Goal: Information Seeking & Learning: Learn about a topic

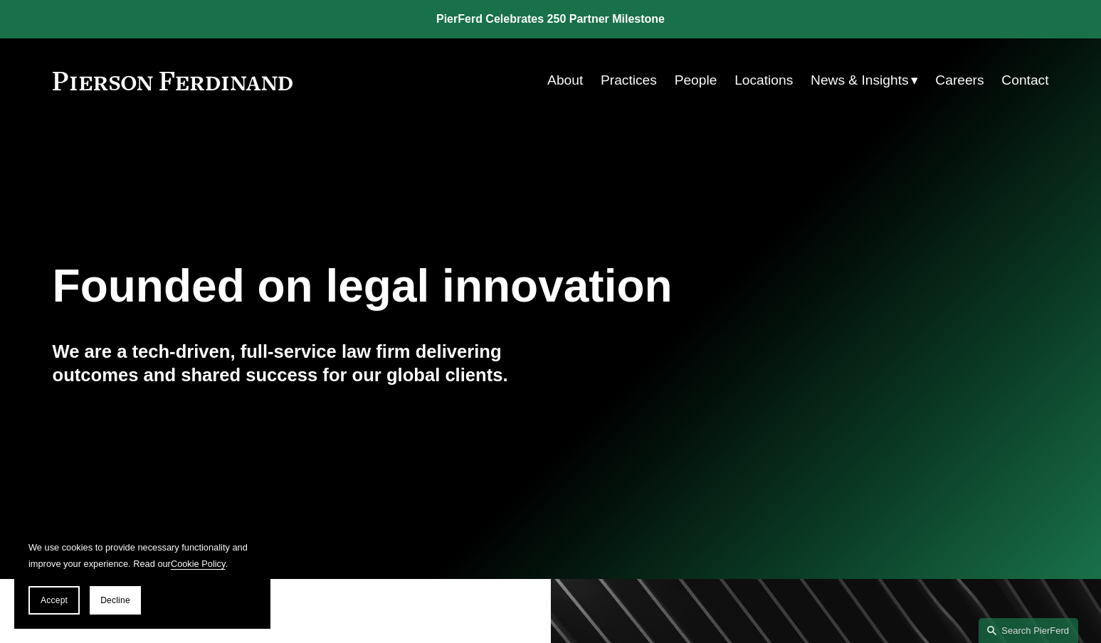
click at [687, 85] on link "People" at bounding box center [695, 80] width 43 height 27
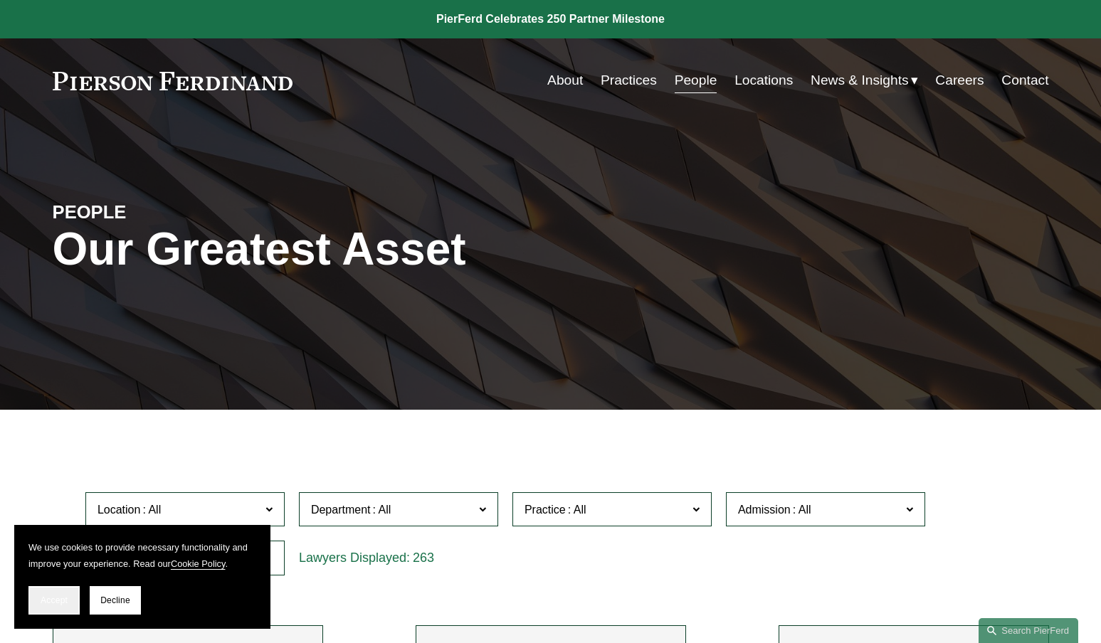
click at [52, 597] on span "Accept" at bounding box center [54, 600] width 27 height 10
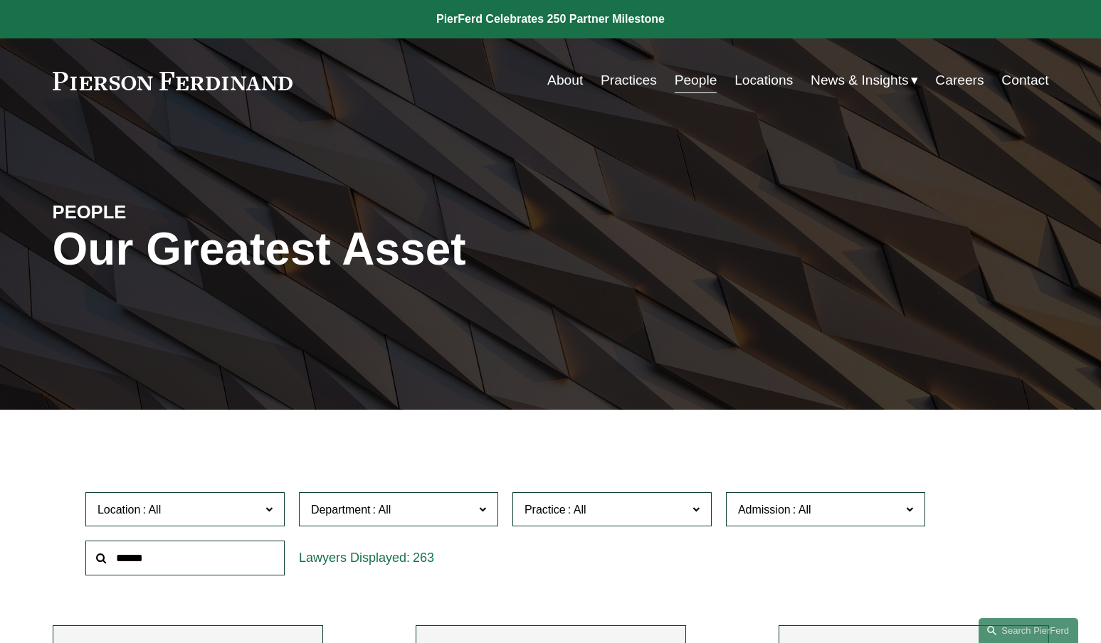
click at [774, 85] on link "Locations" at bounding box center [763, 80] width 58 height 27
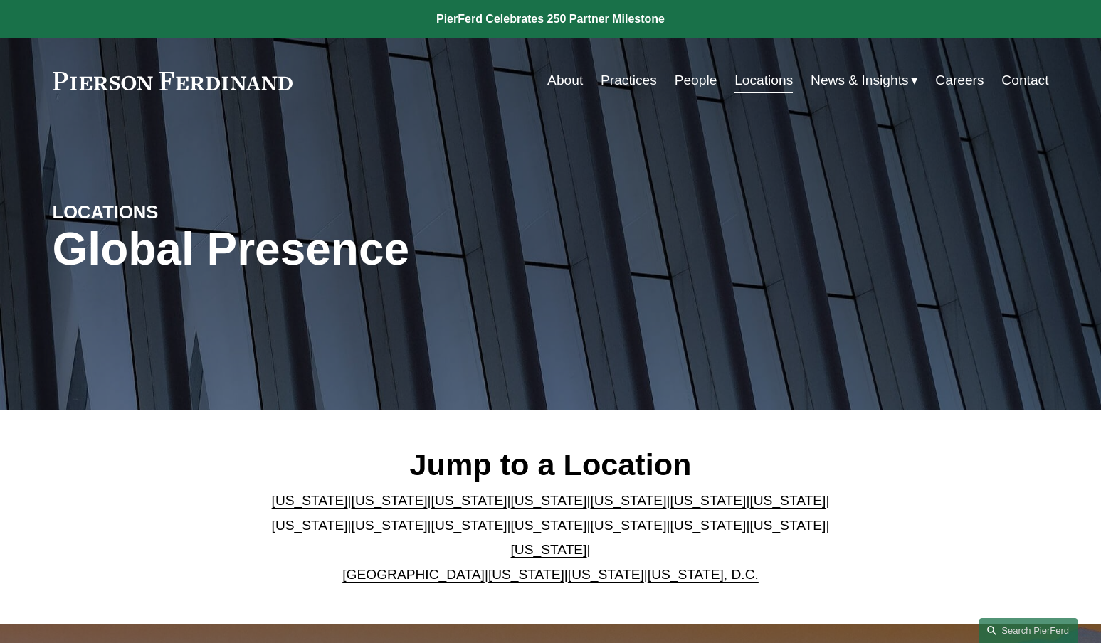
drag, startPoint x: 624, startPoint y: 514, endPoint x: 631, endPoint y: 514, distance: 7.1
click at [669, 508] on link "[US_STATE]" at bounding box center [707, 500] width 76 height 15
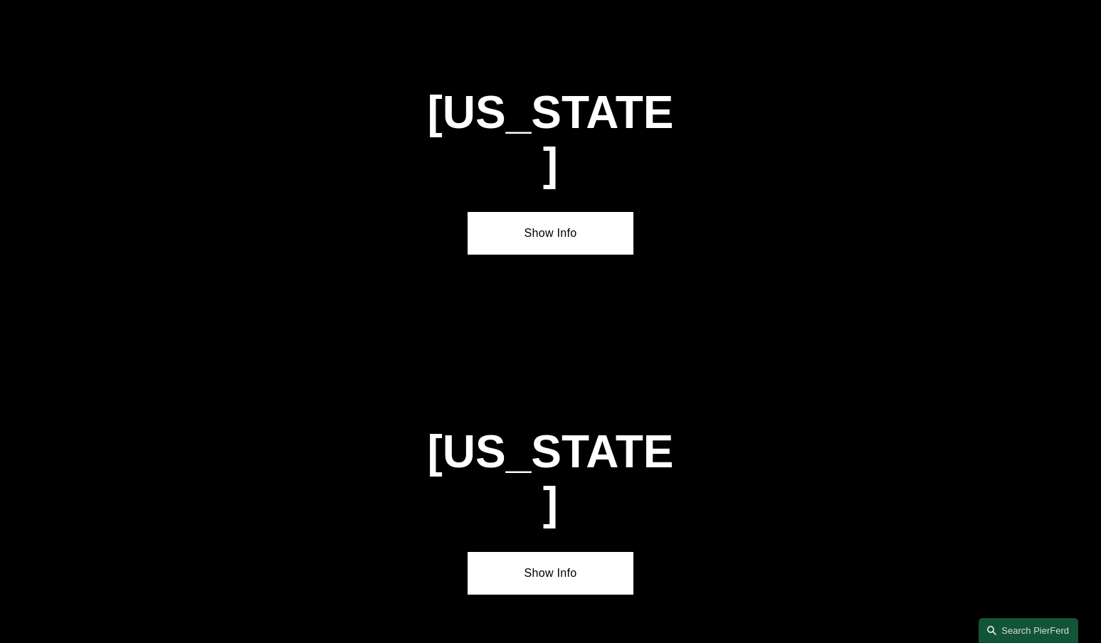
scroll to position [2122, 0]
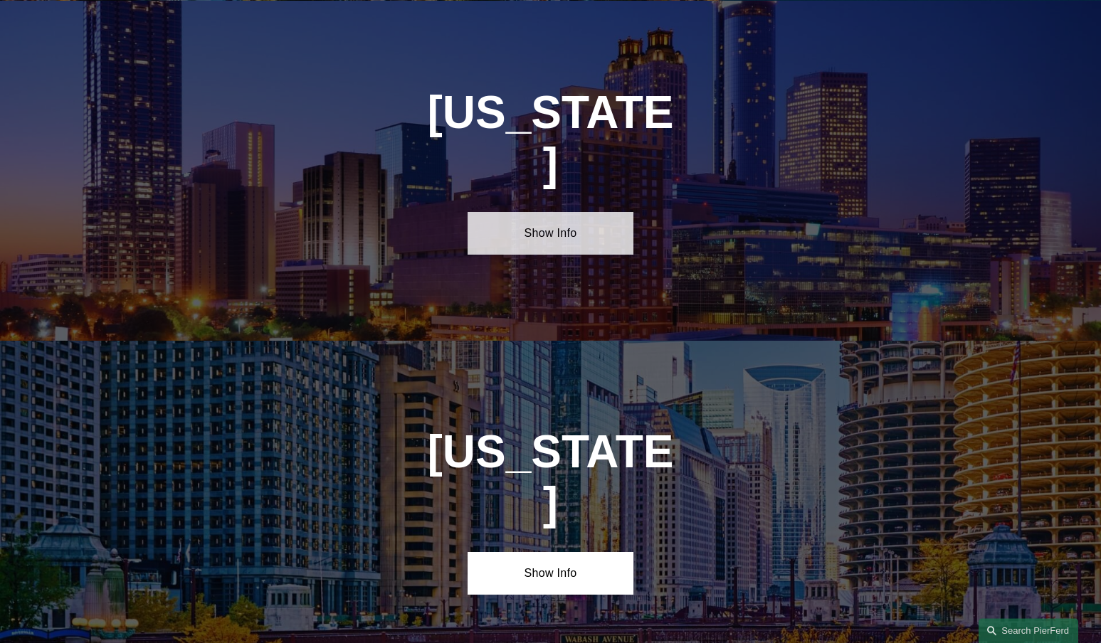
click at [557, 212] on link "Show Info" at bounding box center [550, 233] width 166 height 43
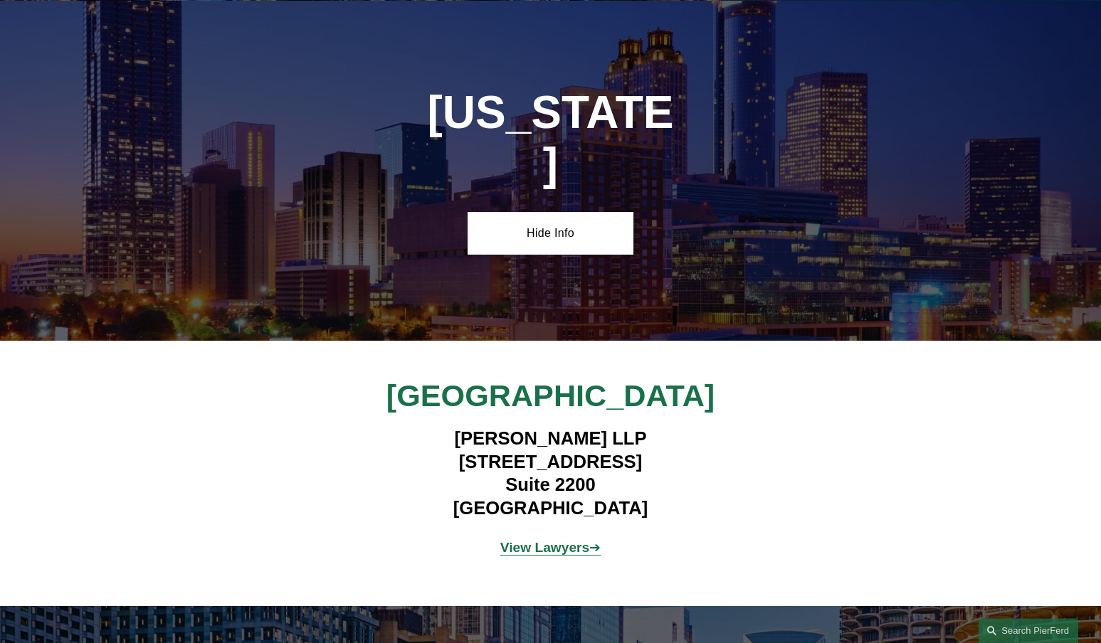
click at [554, 540] on strong "View Lawyers" at bounding box center [545, 547] width 90 height 15
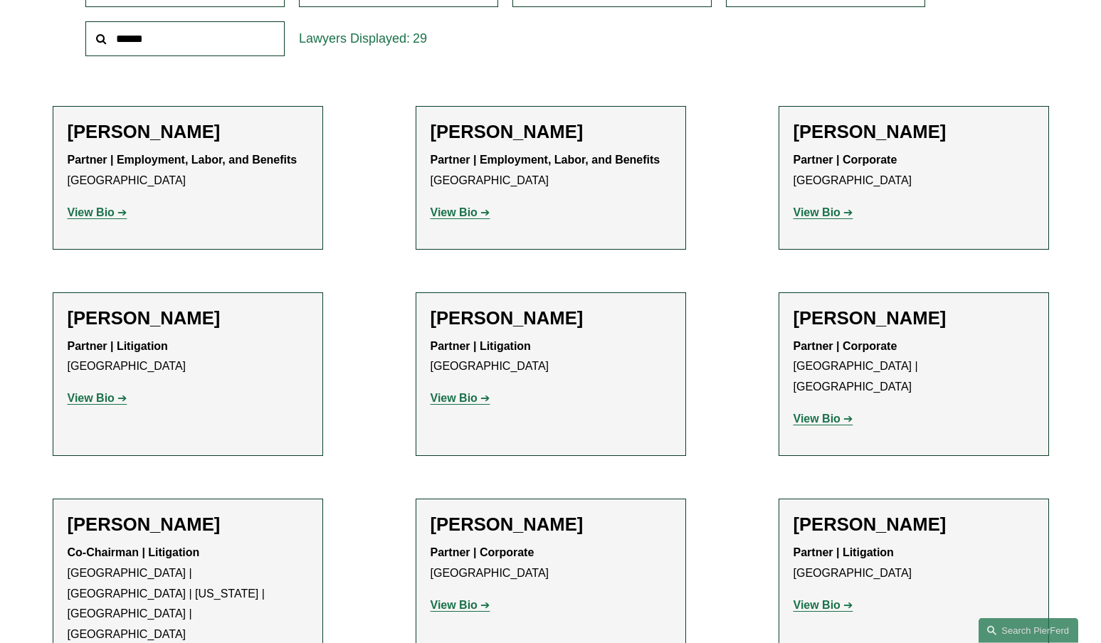
scroll to position [518, 0]
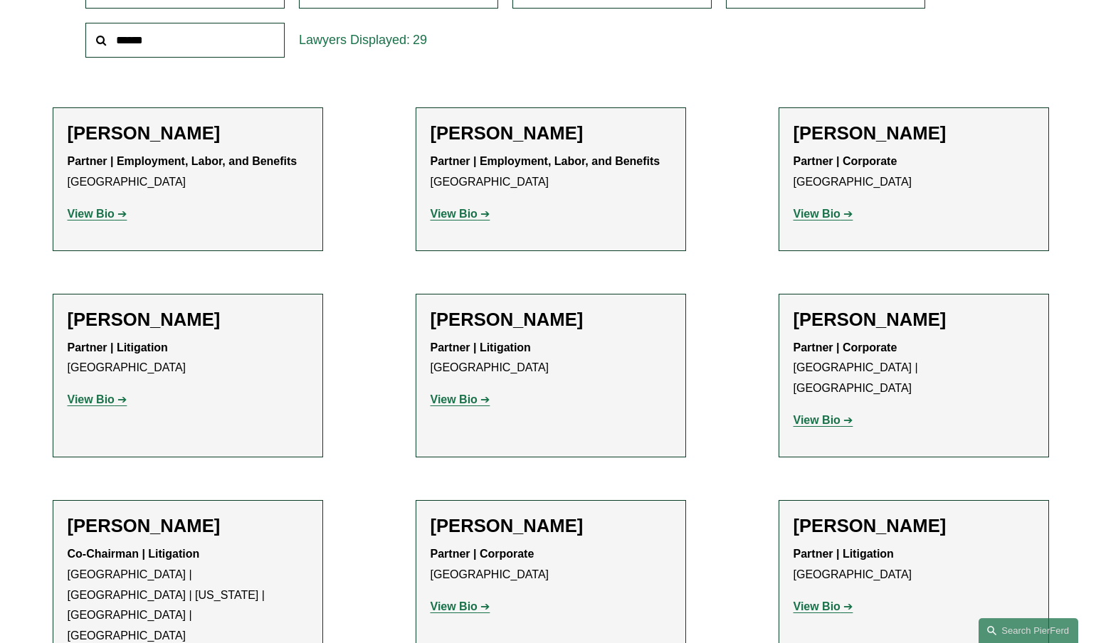
click at [86, 402] on strong "View Bio" at bounding box center [91, 399] width 47 height 12
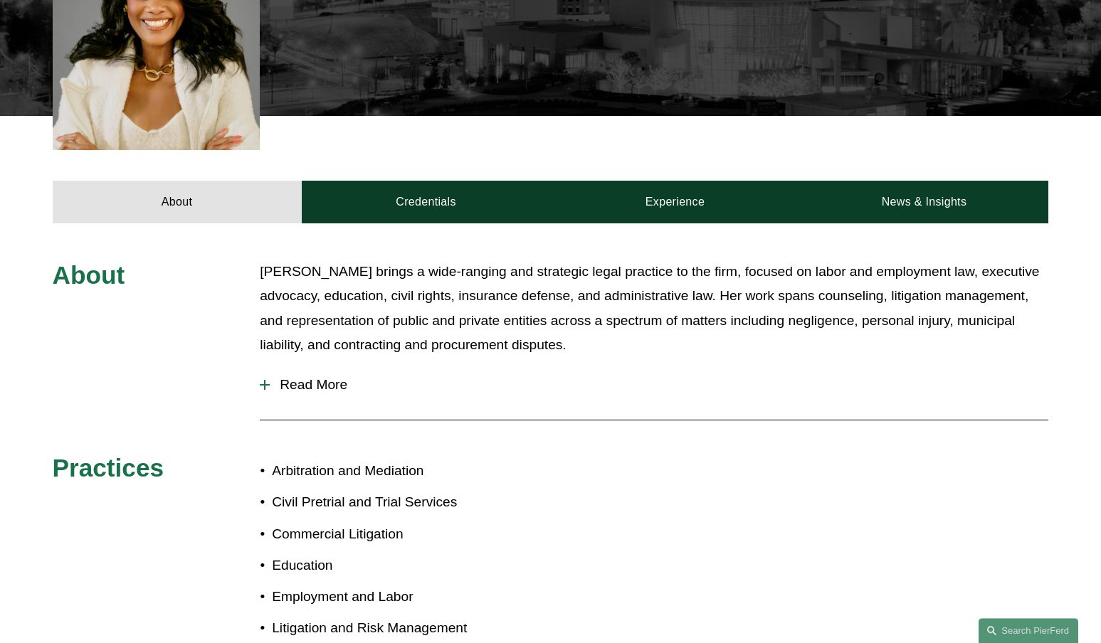
scroll to position [551, 0]
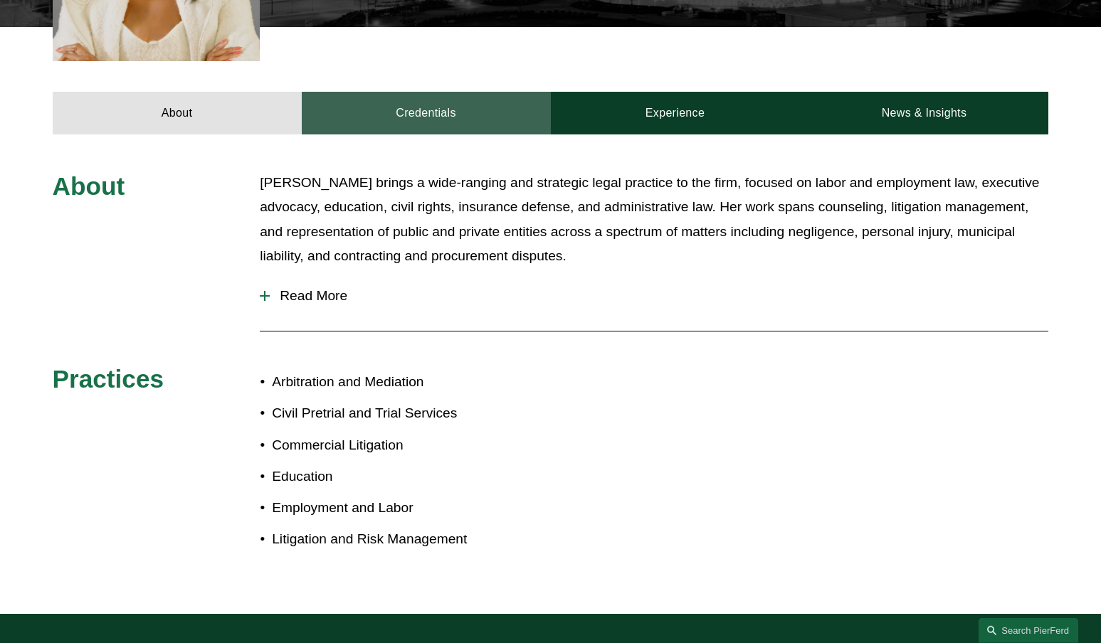
click at [418, 102] on link "Credentials" at bounding box center [426, 113] width 249 height 43
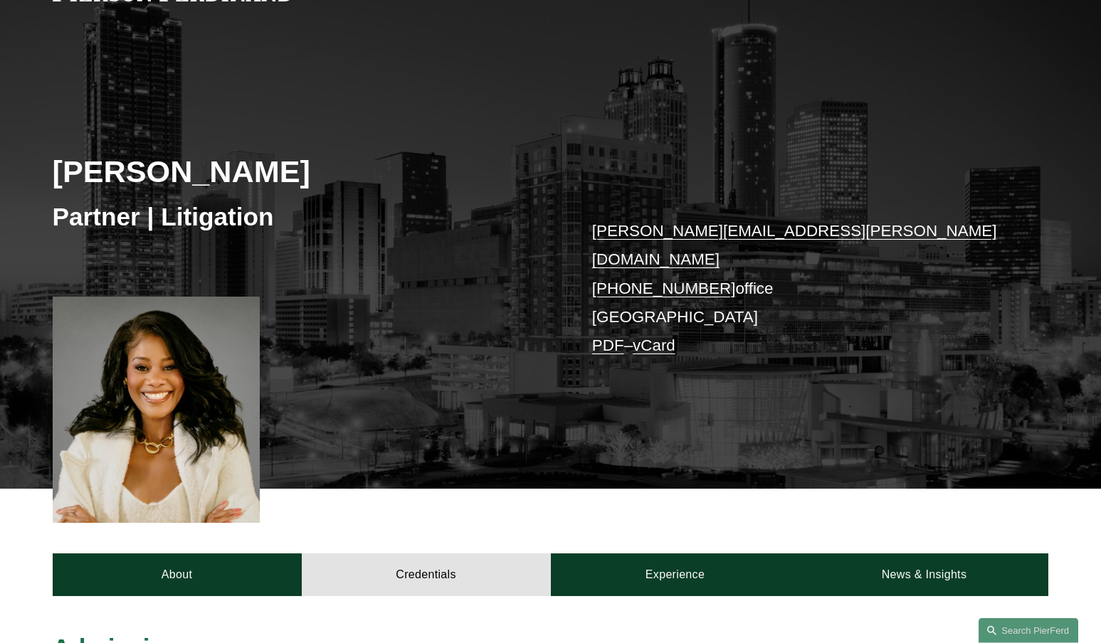
scroll to position [85, 0]
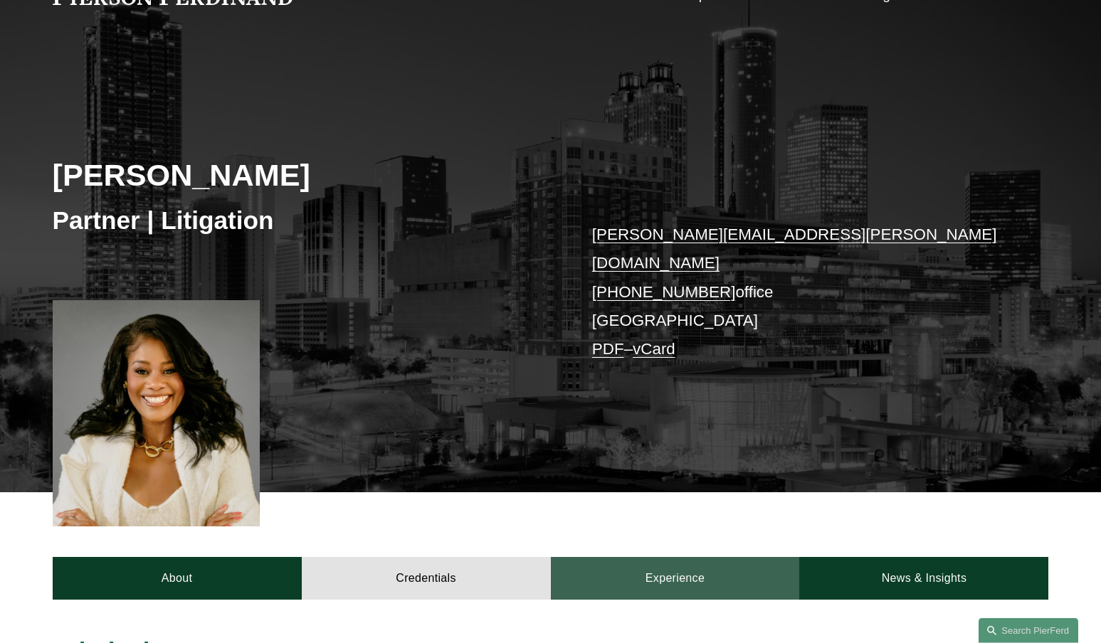
click at [689, 572] on link "Experience" at bounding box center [675, 578] width 249 height 43
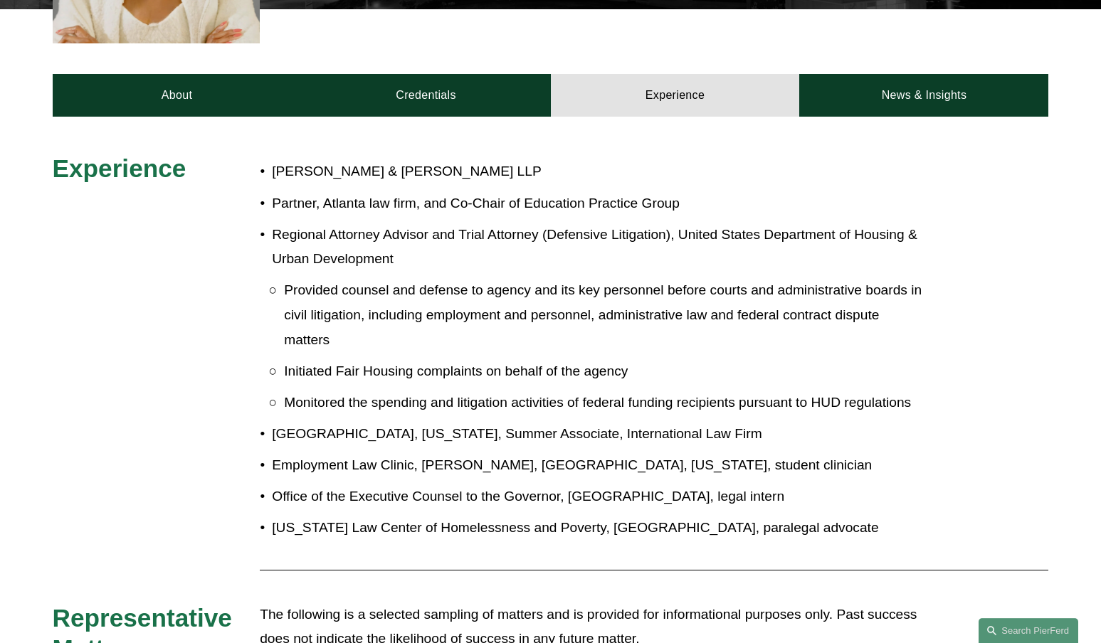
scroll to position [498, 0]
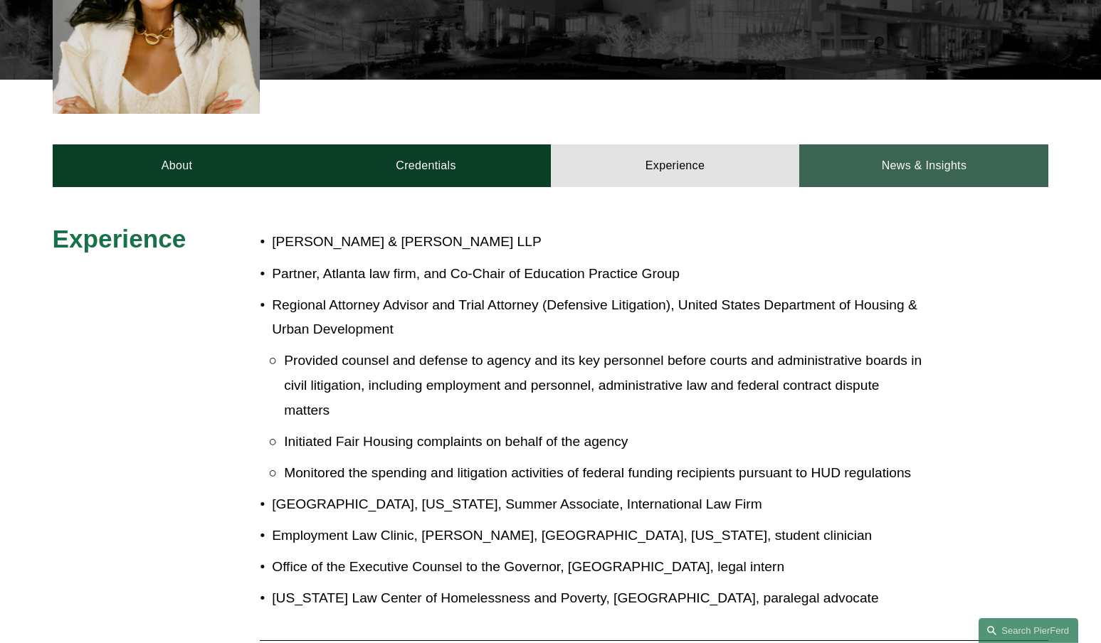
click at [916, 144] on link "News & Insights" at bounding box center [923, 165] width 249 height 43
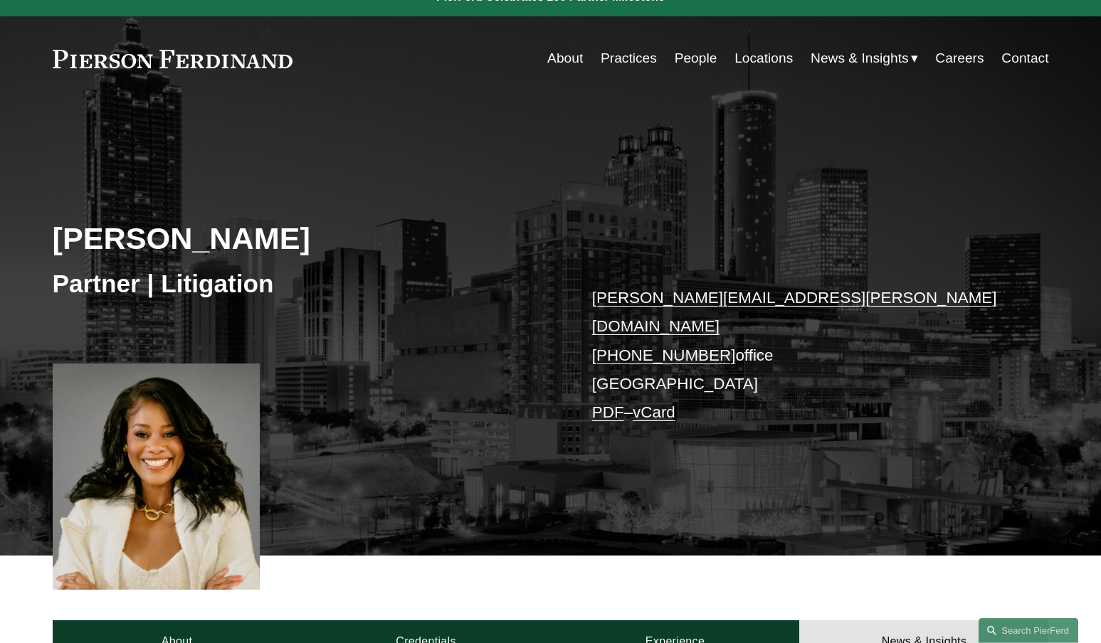
scroll to position [21, 0]
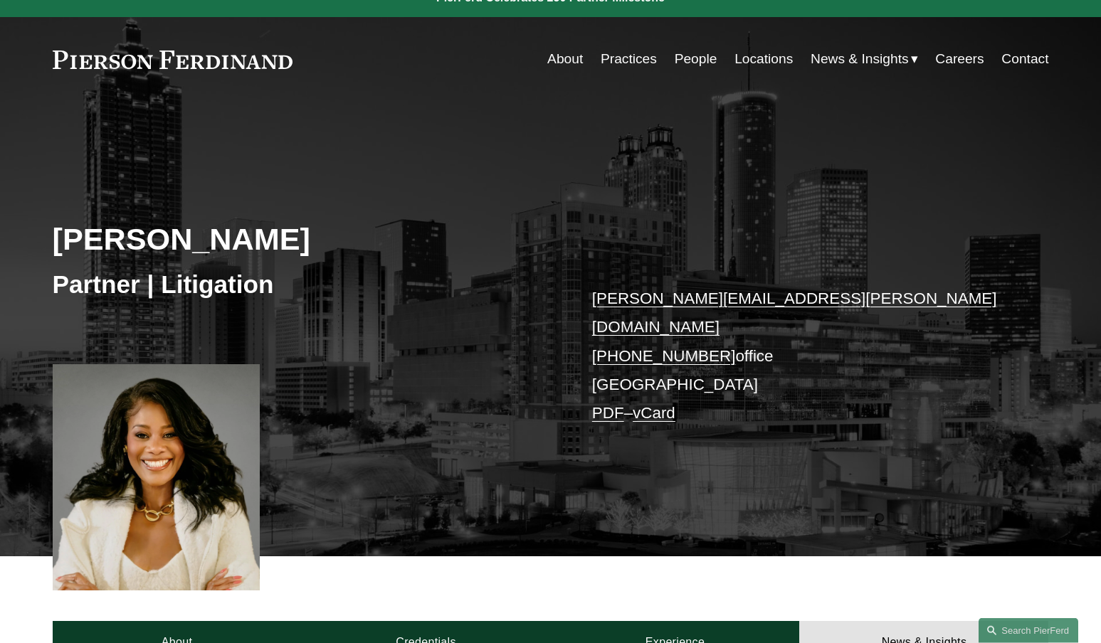
click at [133, 415] on div at bounding box center [157, 477] width 208 height 226
